Goal: Information Seeking & Learning: Find specific fact

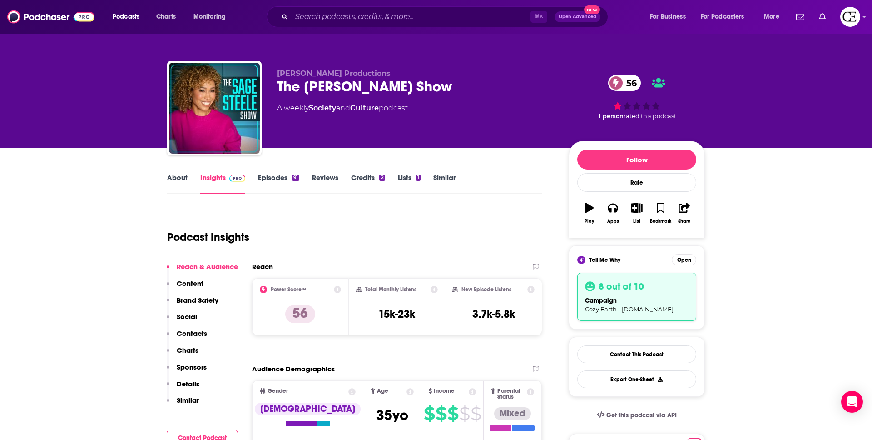
click at [321, 8] on div "⌘ K Open Advanced New" at bounding box center [438, 16] width 342 height 21
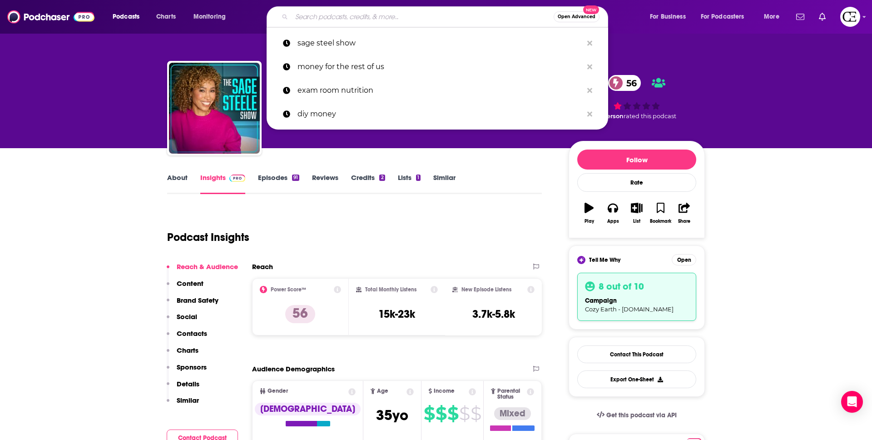
click at [320, 17] on input "Search podcasts, credits, & more..." at bounding box center [423, 17] width 262 height 15
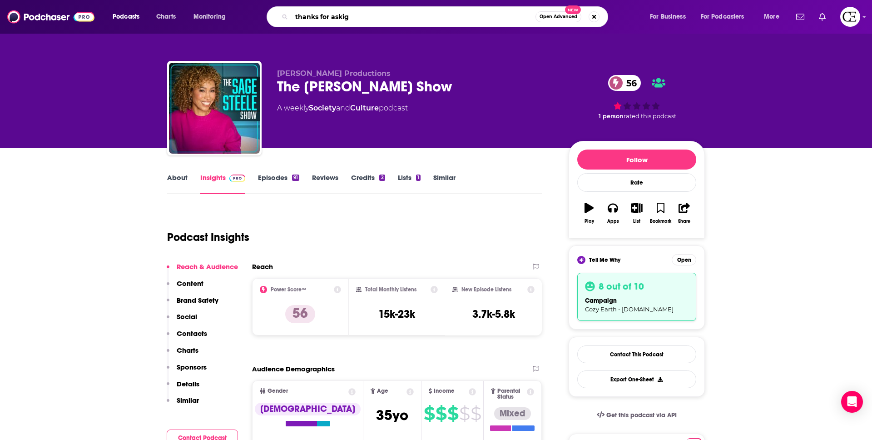
type input "thanks for askign"
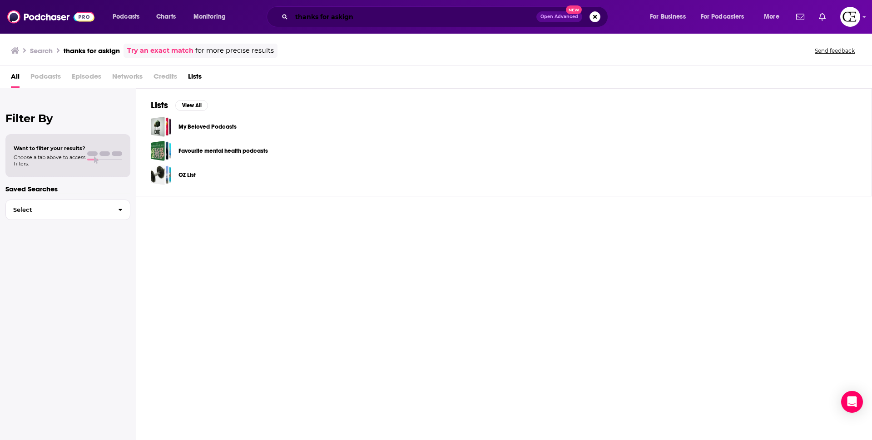
click at [364, 16] on input "thanks for askign" at bounding box center [414, 17] width 245 height 15
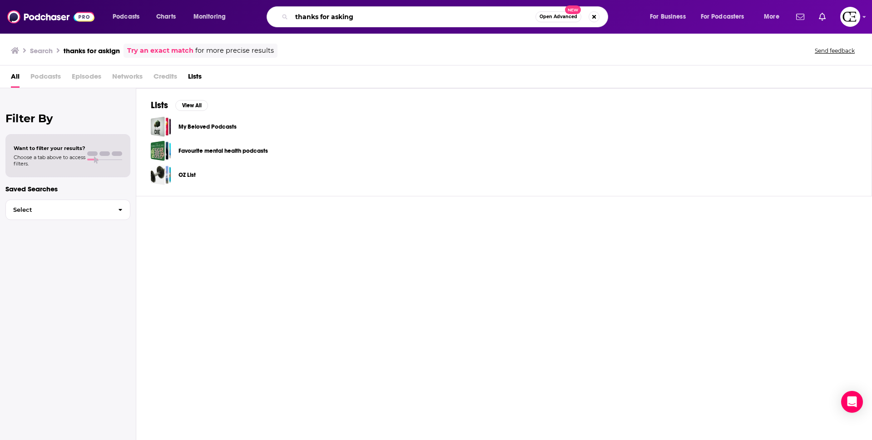
type input "thanks for asking"
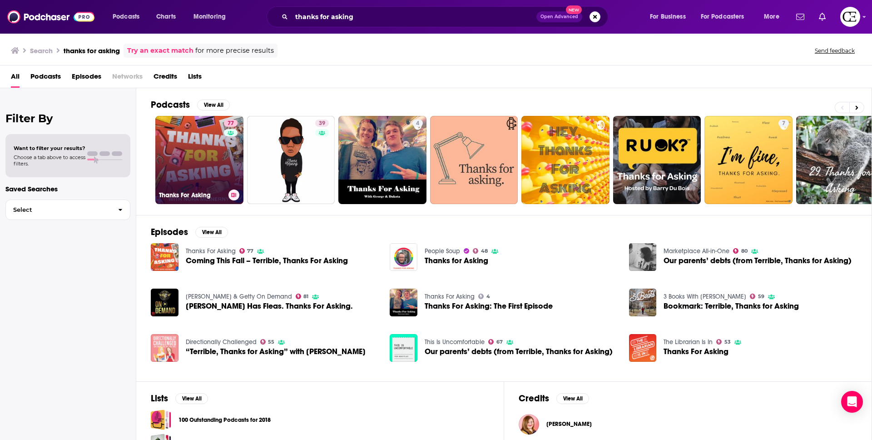
click at [204, 172] on link "77 Thanks For Asking" at bounding box center [199, 160] width 88 height 88
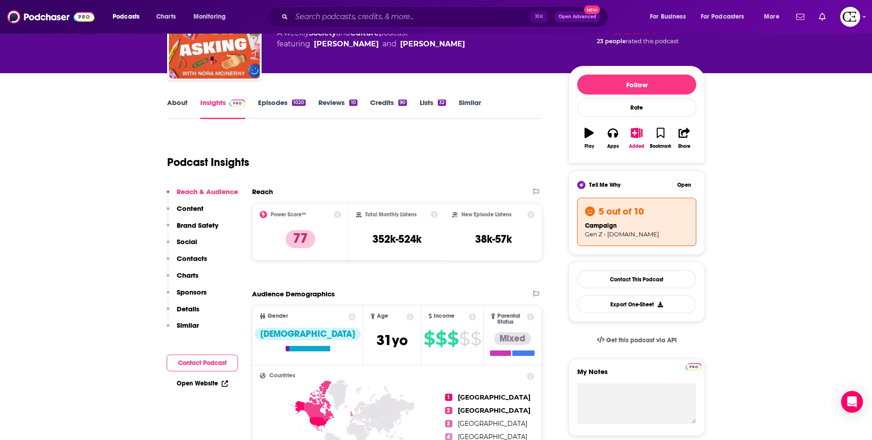
scroll to position [76, 0]
